Goal: Task Accomplishment & Management: Use online tool/utility

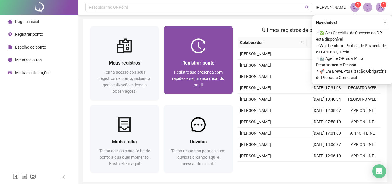
click at [195, 53] on div "Registrar ponto Registre sua presença com rapidez e segurança clicando aqui!" at bounding box center [198, 73] width 69 height 40
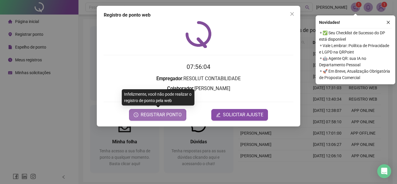
click at [162, 116] on span "REGISTRAR PONTO" at bounding box center [160, 114] width 41 height 7
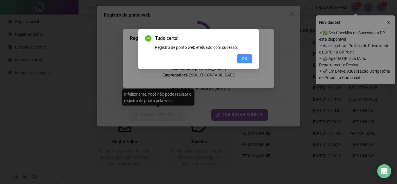
click at [245, 58] on span "OK" at bounding box center [244, 58] width 6 height 6
